Goal: Find specific page/section: Find specific page/section

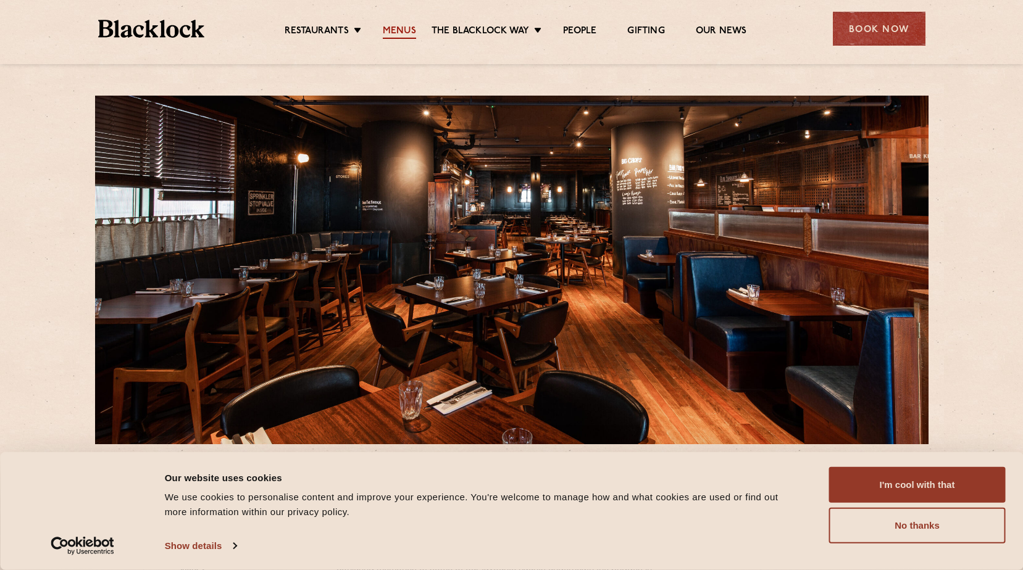
click at [402, 29] on link "Menus" at bounding box center [399, 32] width 33 height 14
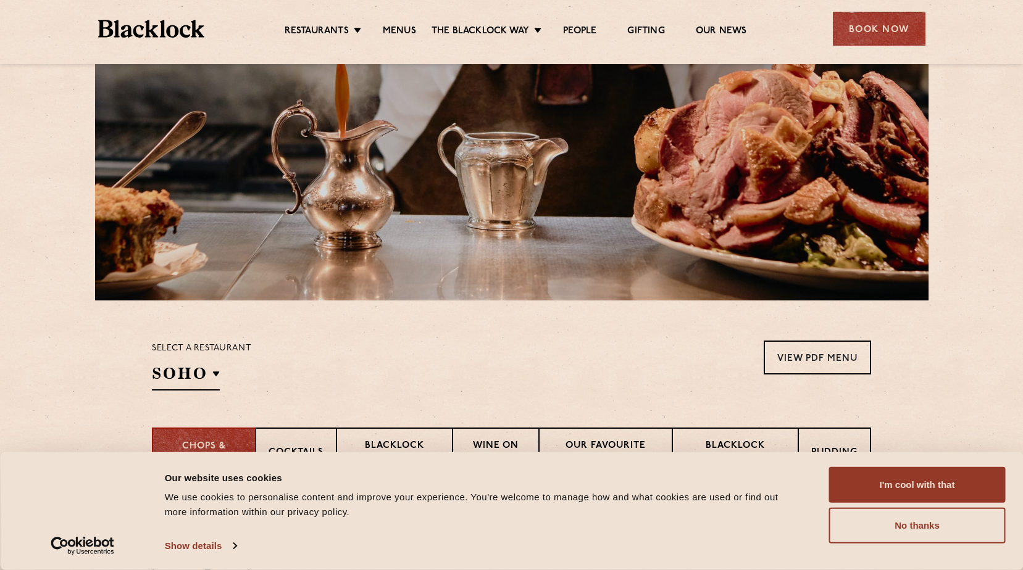
scroll to position [185, 0]
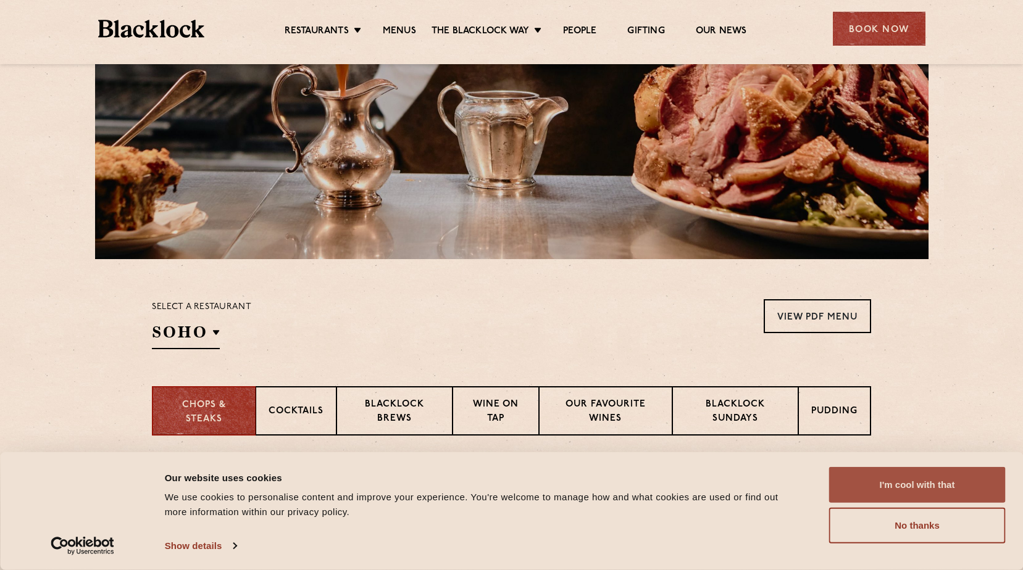
click at [937, 488] on button "I'm cool with that" at bounding box center [917, 485] width 177 height 36
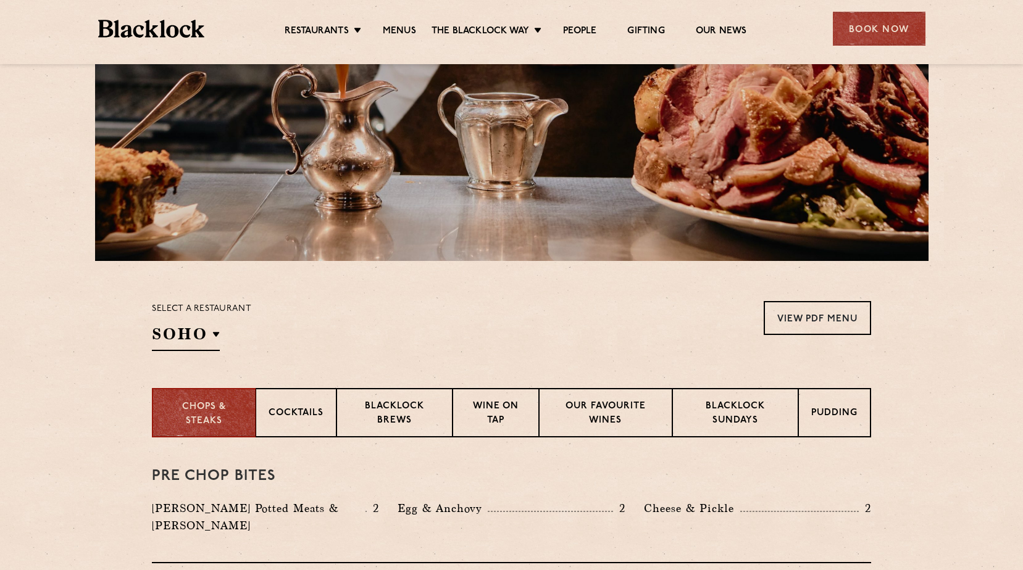
scroll to position [123, 0]
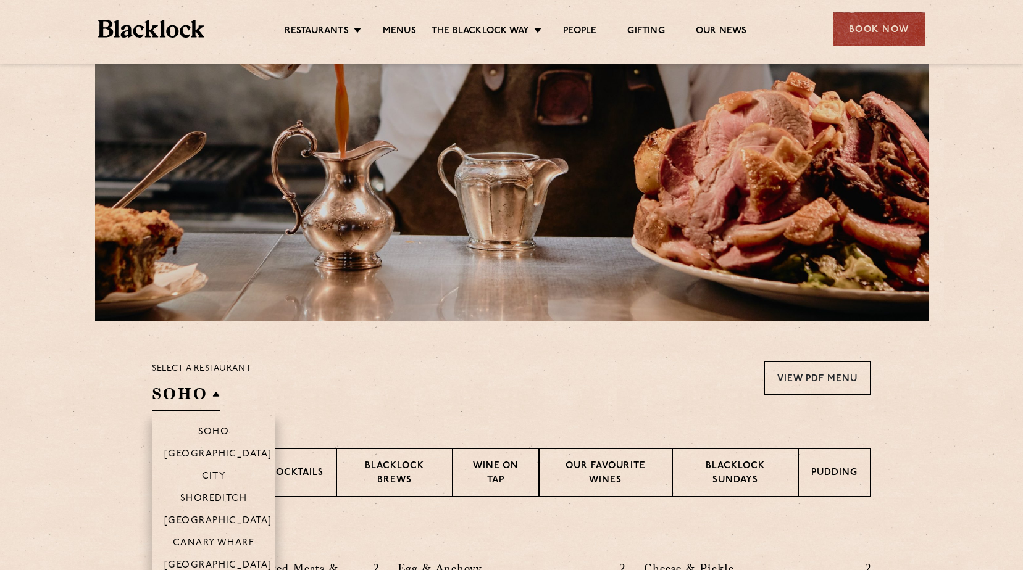
click at [214, 396] on h2 "SOHO" at bounding box center [186, 397] width 68 height 28
click at [220, 539] on p "Canary Wharf" at bounding box center [213, 544] width 81 height 12
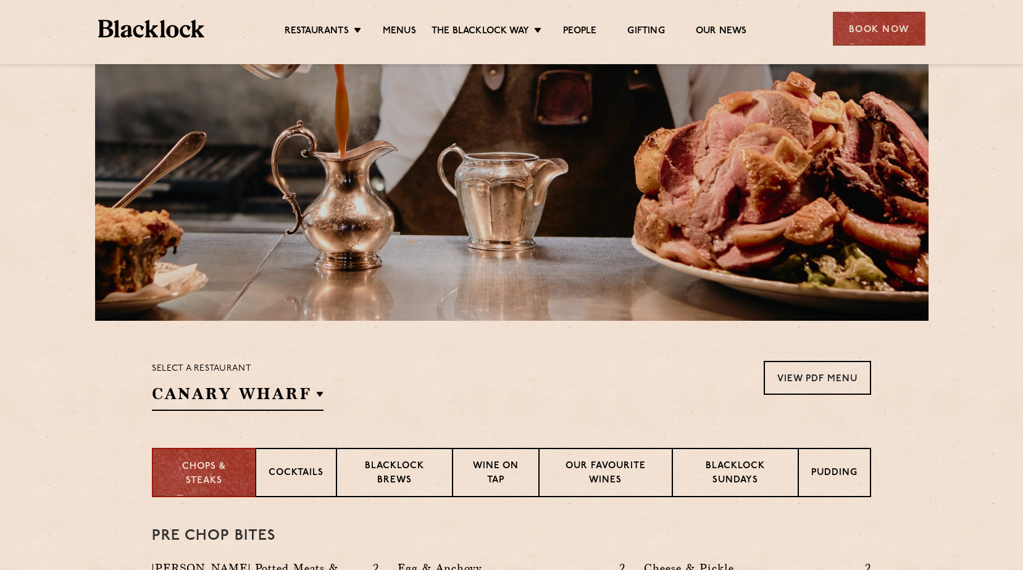
click at [549, 376] on div "Select a restaurant [GEOGRAPHIC_DATA] Soho [GEOGRAPHIC_DATA] [GEOGRAPHIC_DATA] …" at bounding box center [511, 386] width 719 height 50
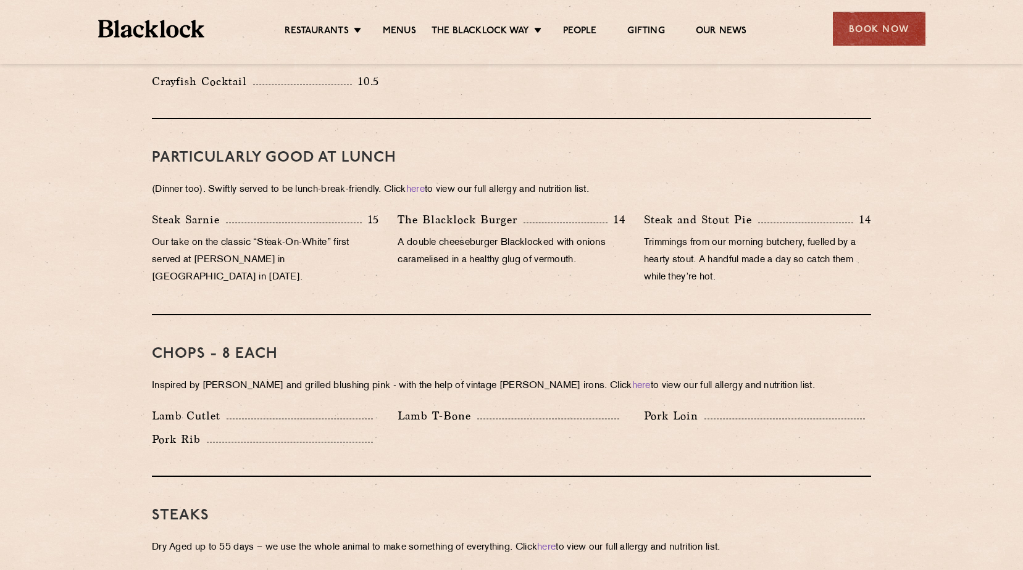
scroll to position [803, 0]
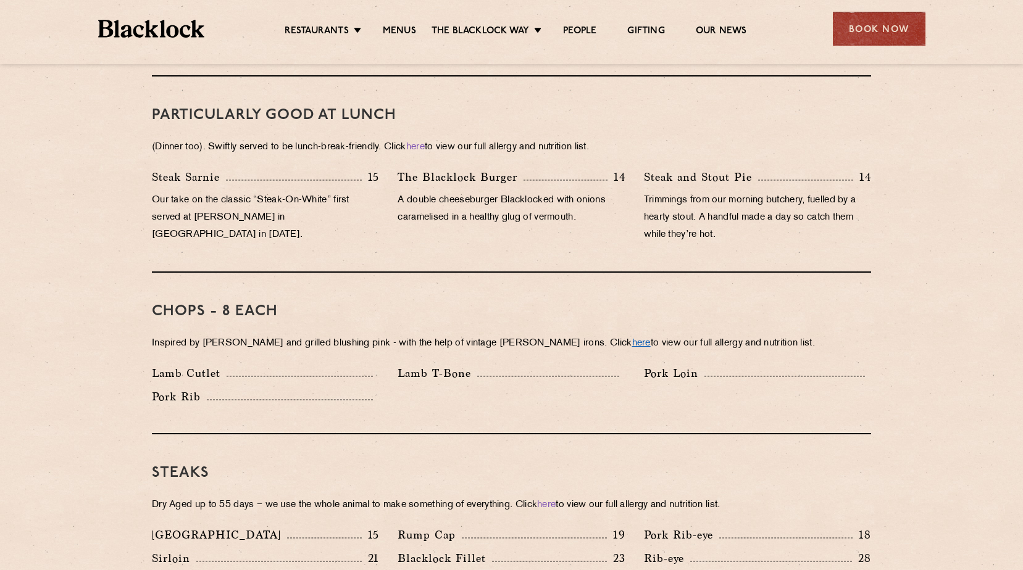
click at [632, 339] on link "here" at bounding box center [641, 343] width 19 height 9
